Goal: Task Accomplishment & Management: Manage account settings

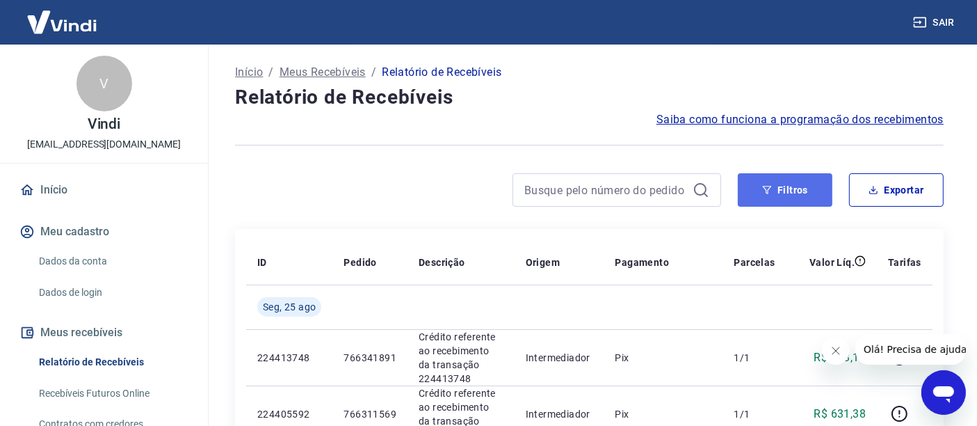
click at [784, 186] on button "Filtros" at bounding box center [785, 189] width 95 height 33
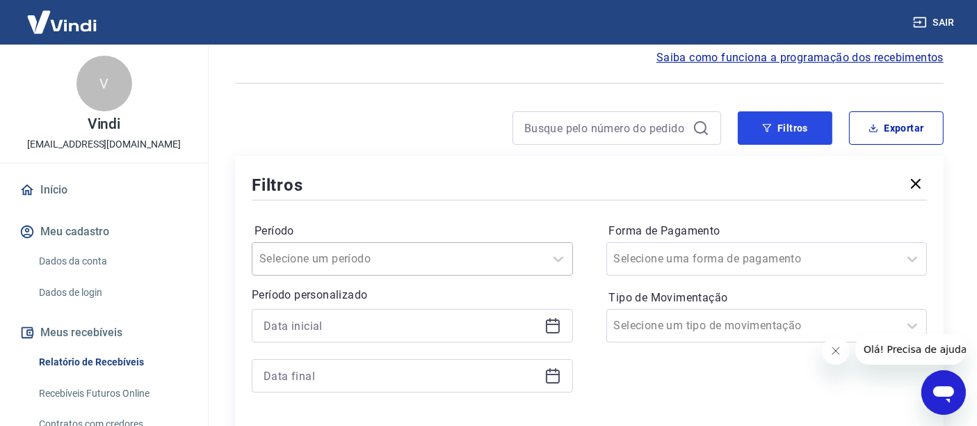
scroll to position [232, 0]
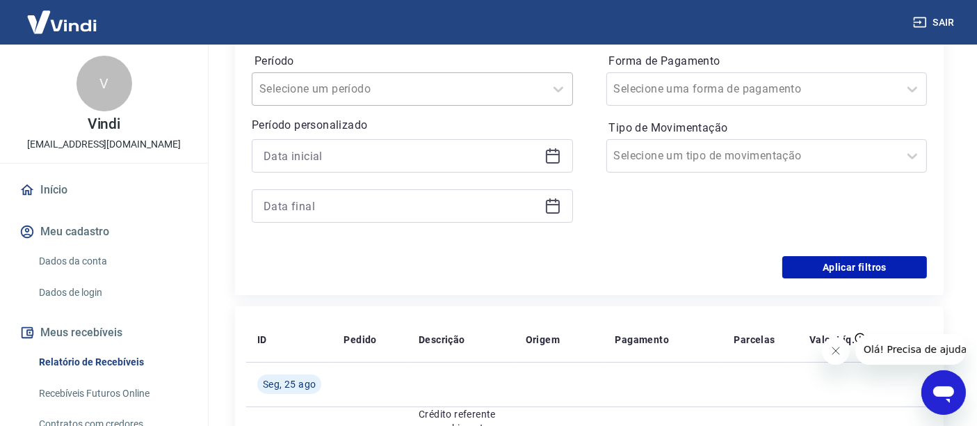
click at [459, 78] on div "Selecione um período" at bounding box center [398, 88] width 292 height 25
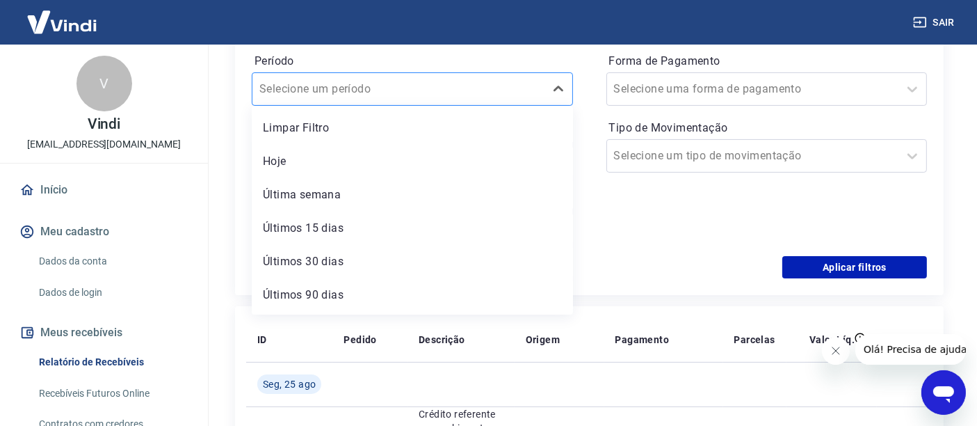
click at [494, 81] on div at bounding box center [398, 88] width 278 height 19
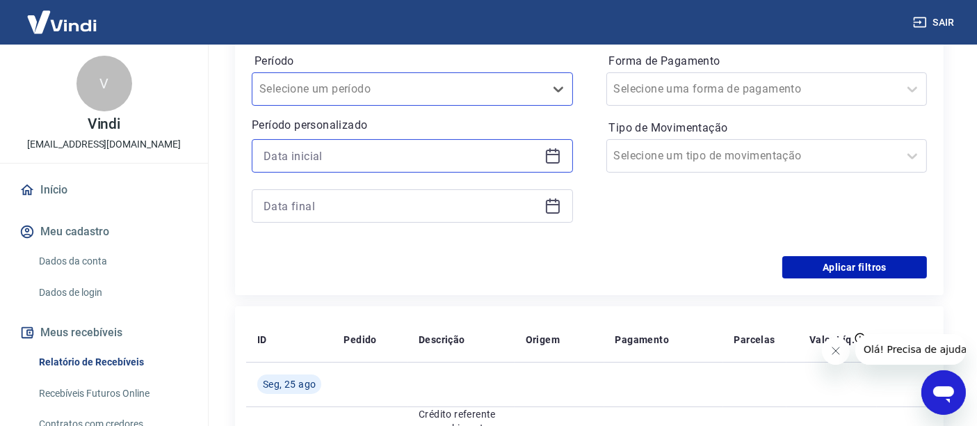
click at [426, 163] on input at bounding box center [401, 155] width 275 height 21
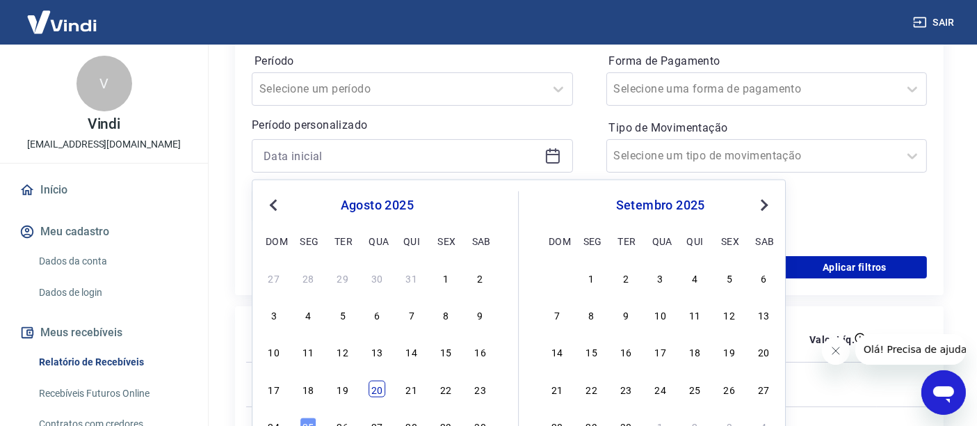
click at [368, 385] on div "17 18 19 20 21 22 23" at bounding box center [377, 388] width 227 height 20
click at [373, 388] on div "20" at bounding box center [377, 388] width 17 height 17
type input "[DATE]"
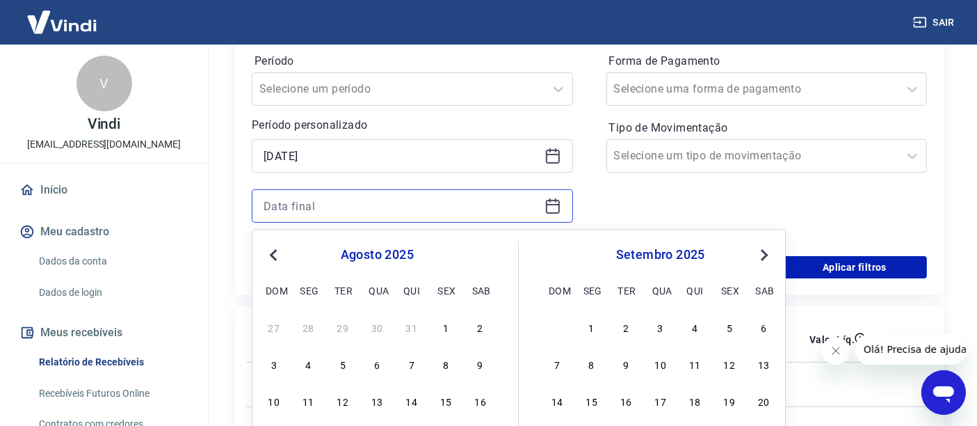
click at [370, 202] on input at bounding box center [401, 205] width 275 height 21
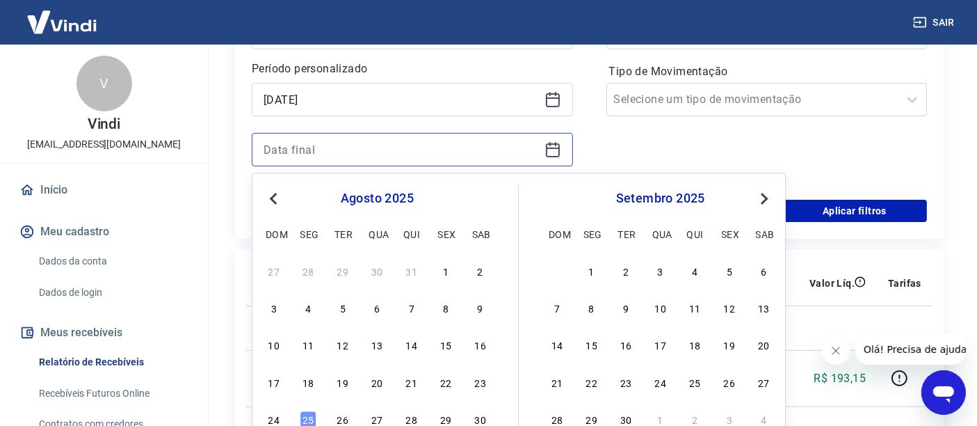
scroll to position [386, 0]
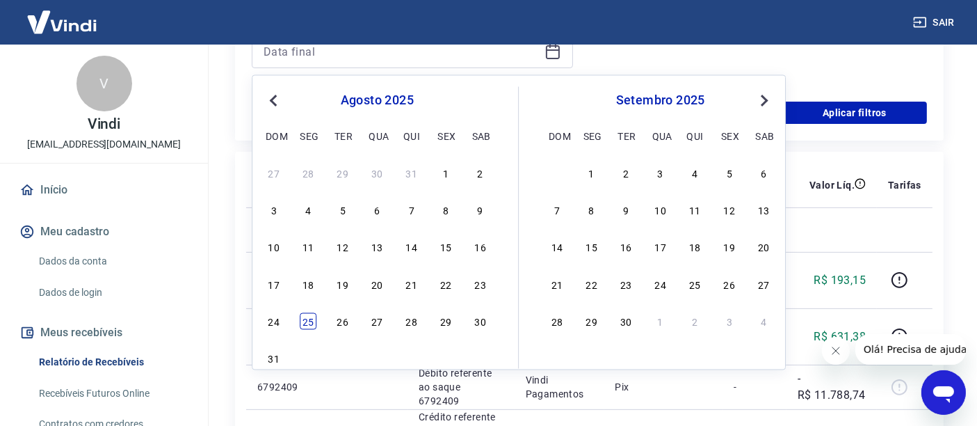
click at [307, 322] on div "25" at bounding box center [308, 321] width 17 height 17
type input "[DATE]"
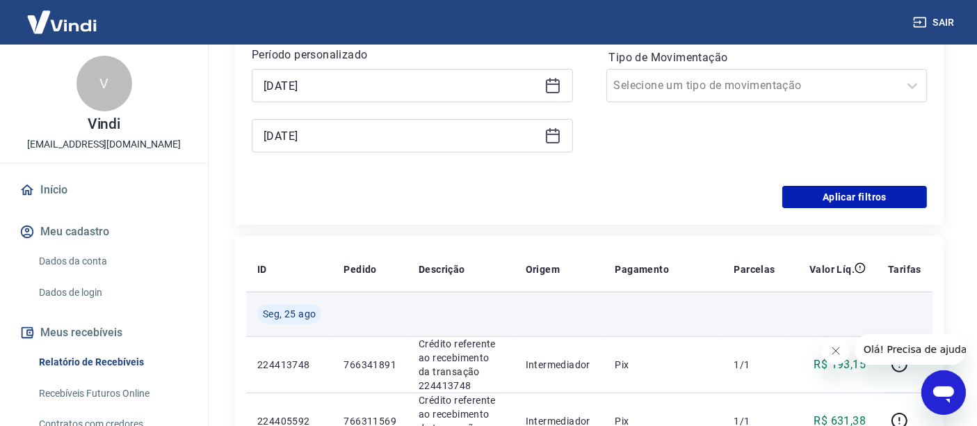
scroll to position [232, 0]
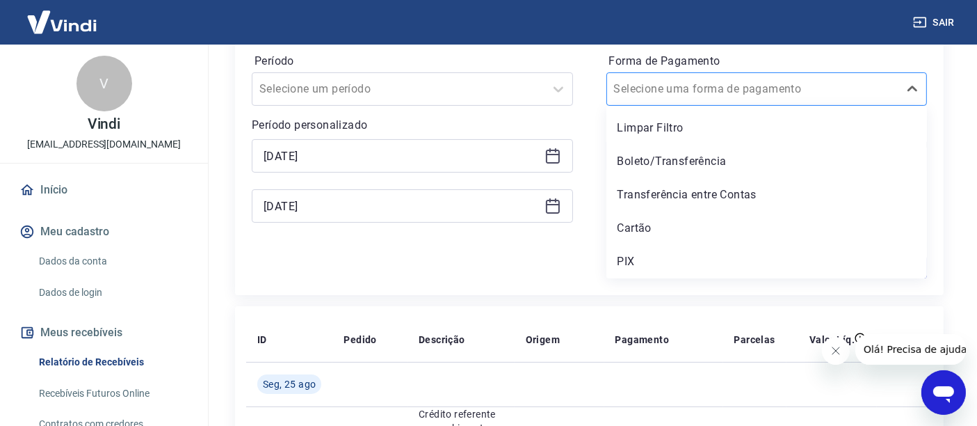
click at [681, 86] on input "Forma de Pagamento" at bounding box center [684, 89] width 140 height 17
click at [643, 225] on div "Cartão" at bounding box center [766, 228] width 321 height 28
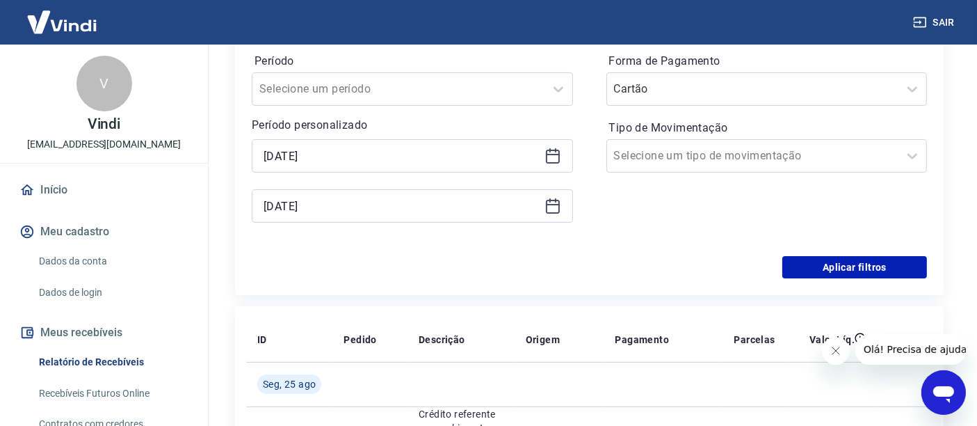
click at [841, 355] on button "Fechar mensagem da empresa" at bounding box center [835, 350] width 28 height 28
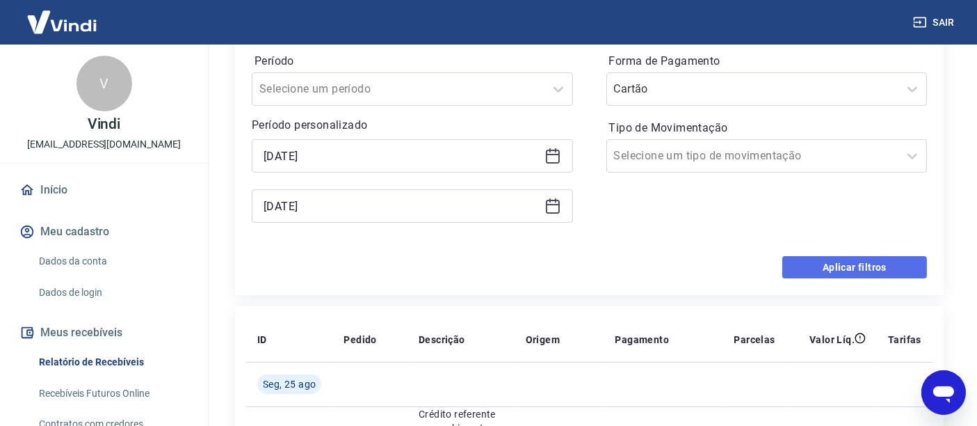
click at [839, 269] on button "Aplicar filtros" at bounding box center [854, 267] width 145 height 22
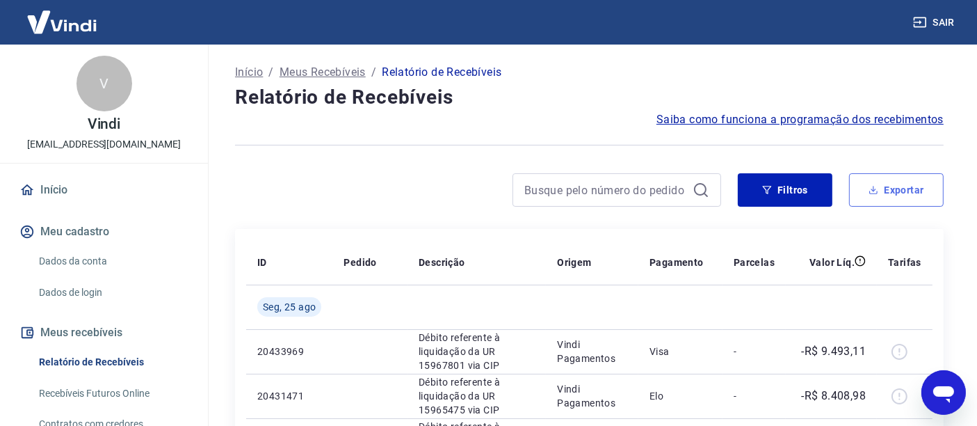
click at [907, 188] on button "Exportar" at bounding box center [896, 189] width 95 height 33
type input "[DATE]"
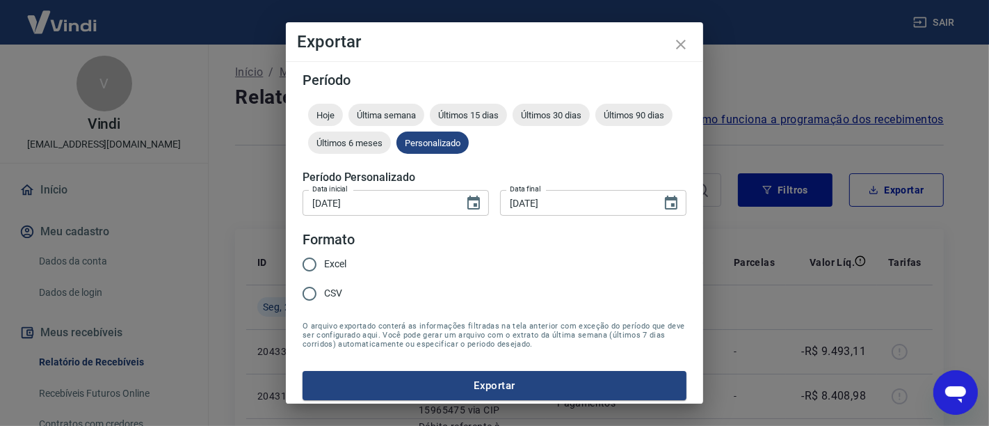
click at [325, 254] on label "Excel" at bounding box center [320, 264] width 51 height 29
click at [324, 254] on input "Excel" at bounding box center [309, 264] width 29 height 29
radio input "true"
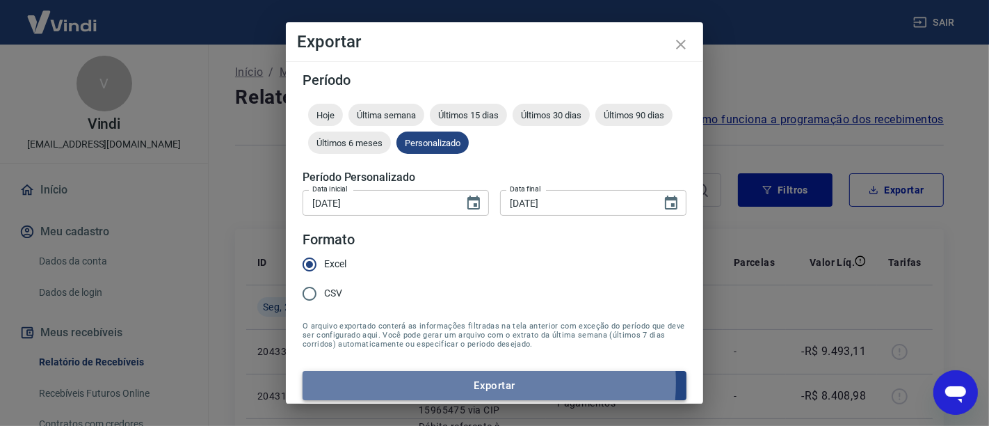
click at [479, 381] on button "Exportar" at bounding box center [494, 385] width 384 height 29
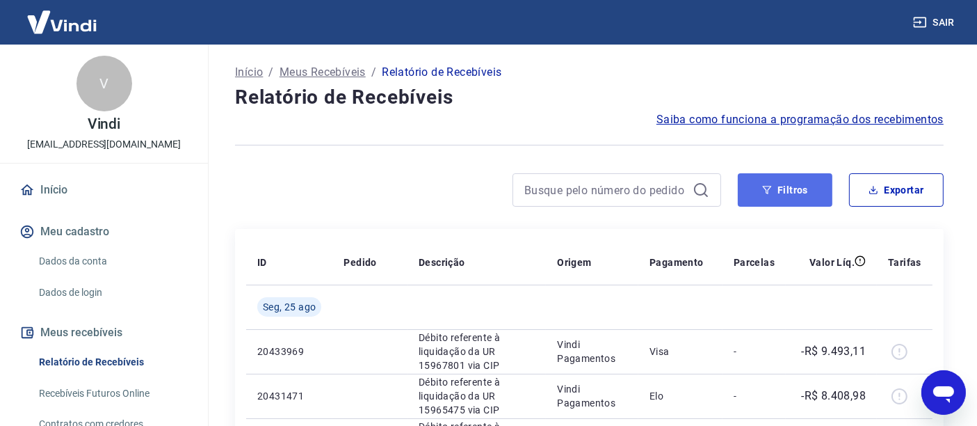
click at [783, 195] on button "Filtros" at bounding box center [785, 189] width 95 height 33
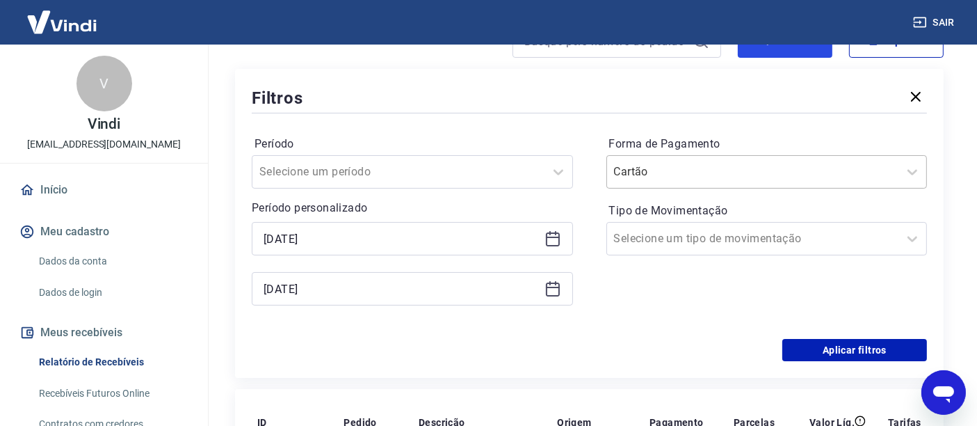
scroll to position [154, 0]
